Goal: Register for event/course

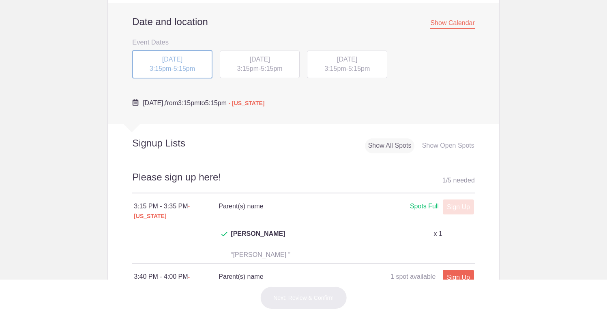
scroll to position [244, 0]
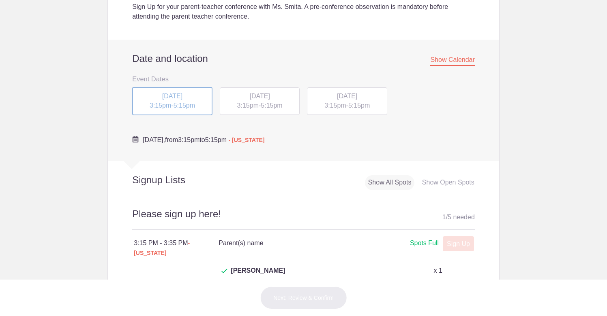
click at [256, 105] on span "3:15pm" at bounding box center [247, 105] width 21 height 7
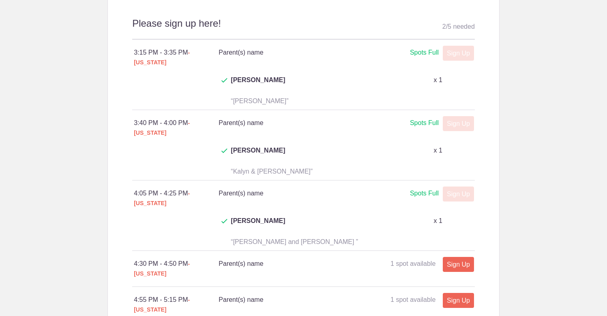
scroll to position [436, 0]
click at [462, 257] on link "Sign Up" at bounding box center [457, 264] width 31 height 15
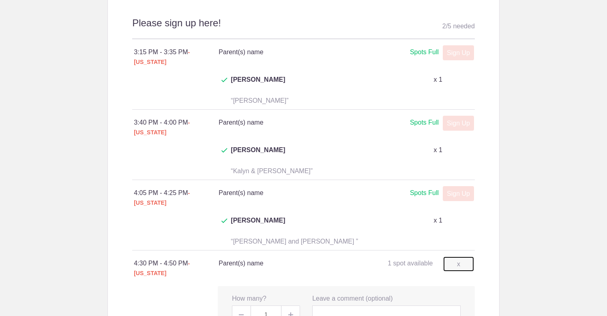
click at [458, 257] on link "x" at bounding box center [458, 264] width 31 height 15
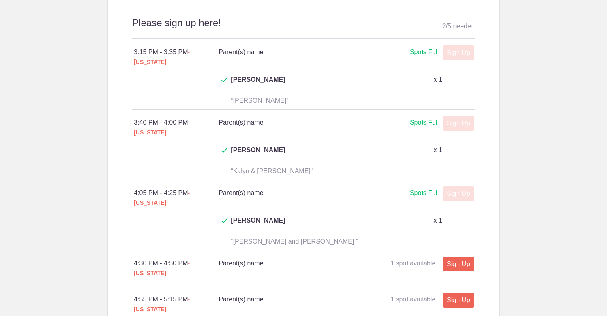
scroll to position [437, 0]
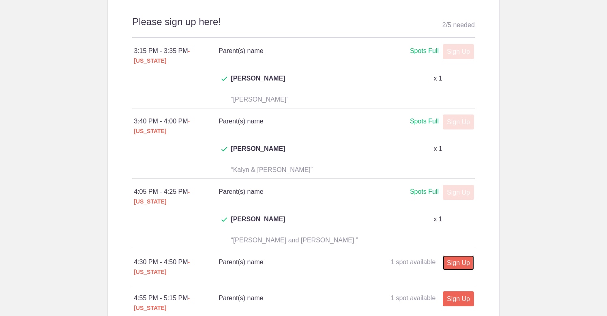
click at [467, 256] on link "Sign Up" at bounding box center [457, 263] width 31 height 15
type input "1"
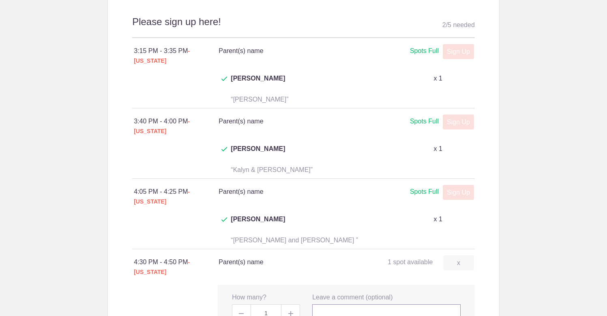
click at [340, 305] on input "text" at bounding box center [386, 314] width 148 height 18
type input "[PERSON_NAME]"
type input "1"
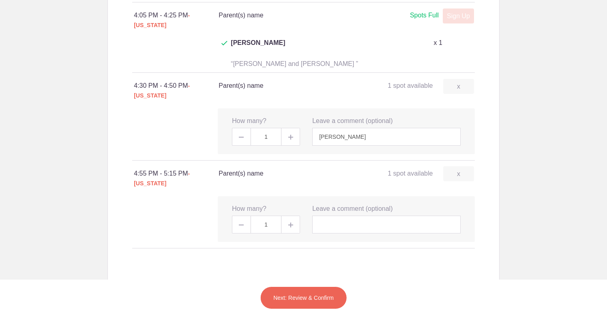
scroll to position [617, 0]
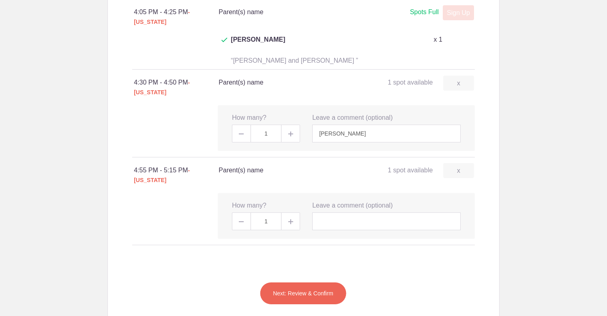
click at [331, 282] on button "Next: Review & Confirm" at bounding box center [303, 293] width 87 height 23
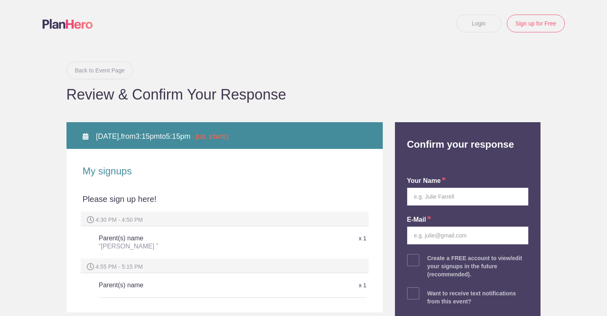
click at [87, 72] on link "Back to Event Page" at bounding box center [99, 71] width 67 height 18
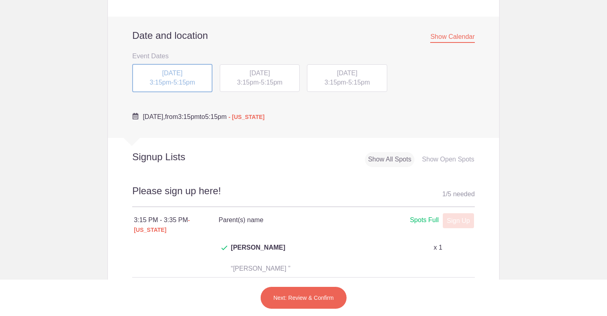
scroll to position [245, 0]
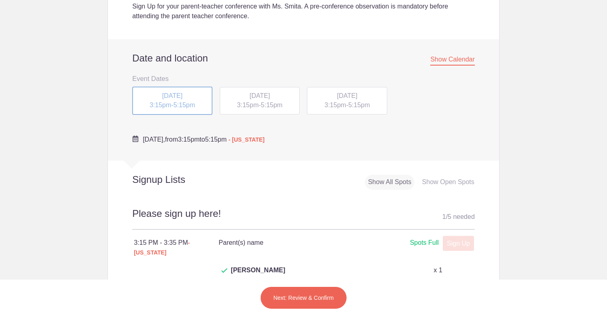
click at [239, 107] on span "3:15pm" at bounding box center [247, 105] width 21 height 7
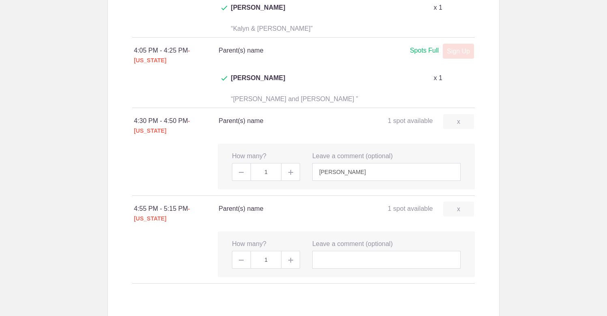
scroll to position [575, 0]
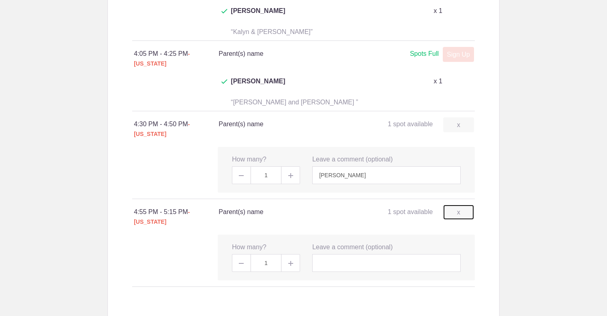
click at [451, 205] on link "x" at bounding box center [458, 212] width 31 height 15
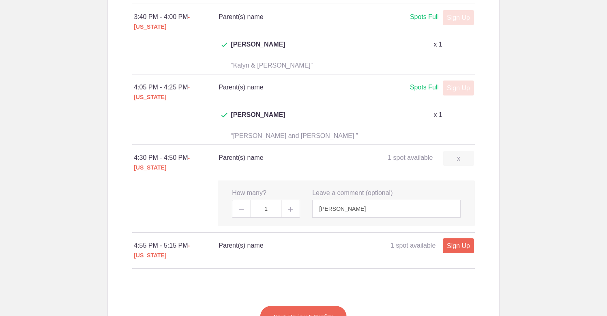
scroll to position [534, 0]
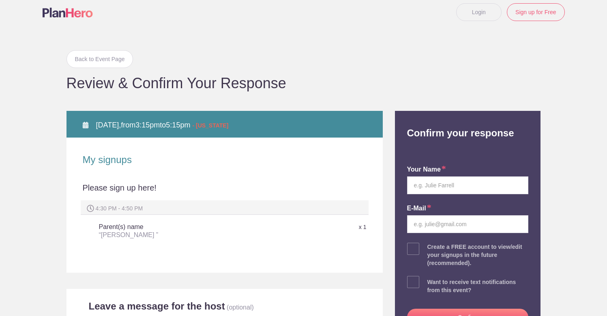
scroll to position [15, 0]
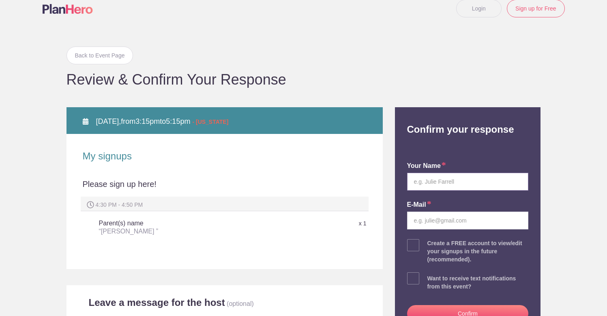
click at [469, 186] on input "text" at bounding box center [468, 182] width 122 height 18
type input "[PERSON_NAME]"
click at [476, 218] on input "email" at bounding box center [468, 221] width 122 height 18
type input "[EMAIL_ADDRESS][DOMAIN_NAME]"
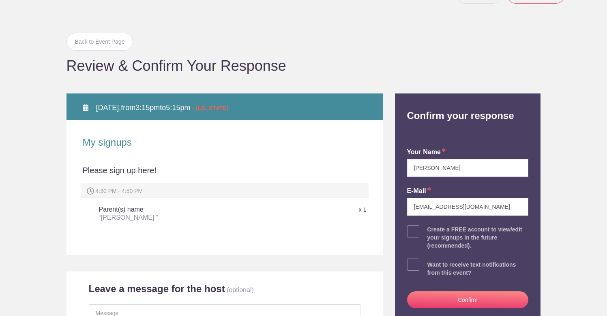
click at [466, 298] on button "Confirm" at bounding box center [468, 300] width 122 height 17
